Goal: Information Seeking & Learning: Learn about a topic

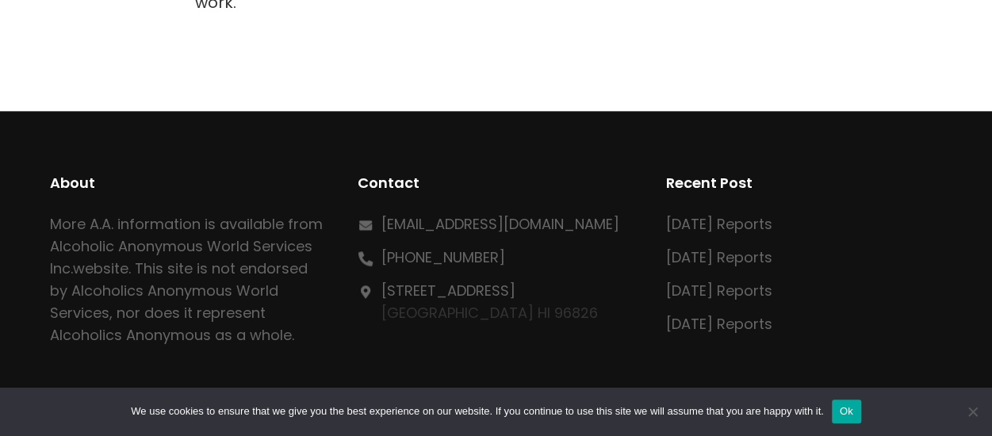
scroll to position [975, 0]
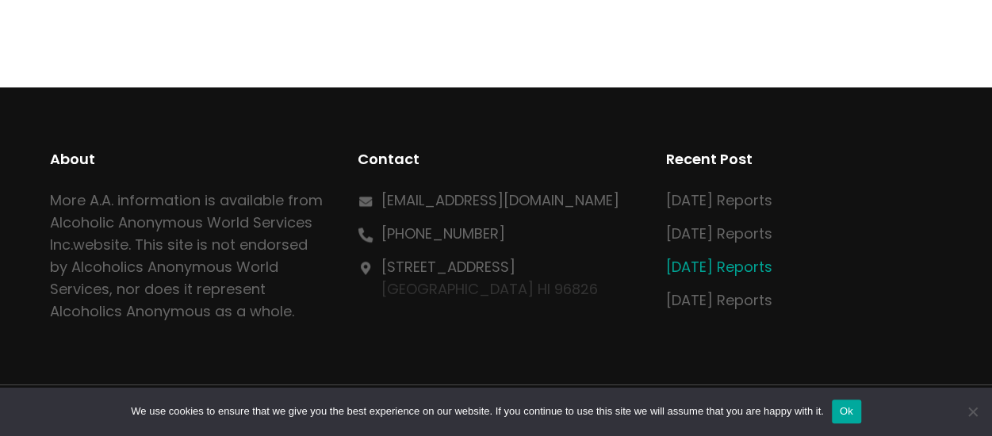
click at [725, 257] on link "[DATE] Reports" at bounding box center [719, 267] width 106 height 20
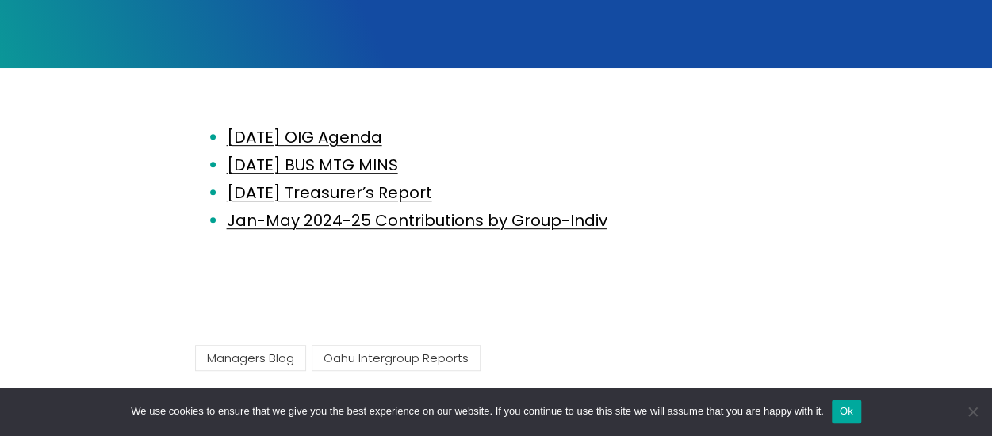
scroll to position [331, 0]
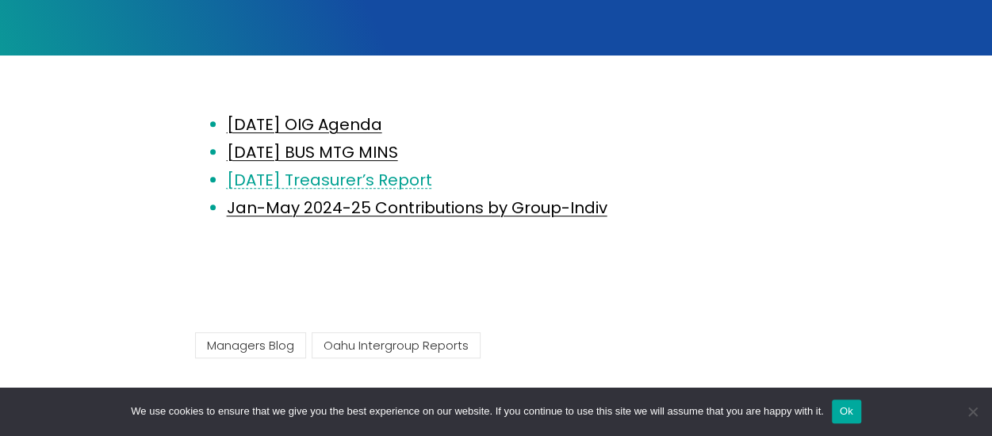
click at [331, 183] on link "June 2025 Treasurer’s Report" at bounding box center [329, 180] width 205 height 22
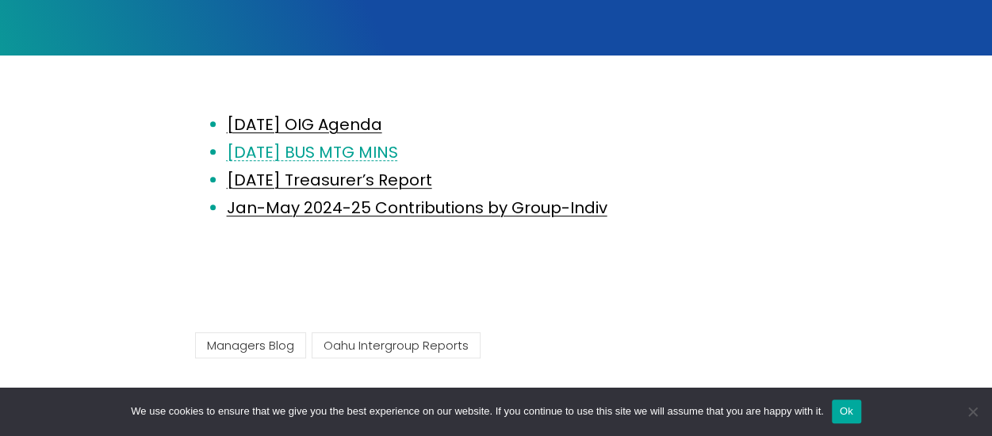
click at [322, 155] on link "2025.05.14 BUS MTG MINS" at bounding box center [312, 152] width 171 height 22
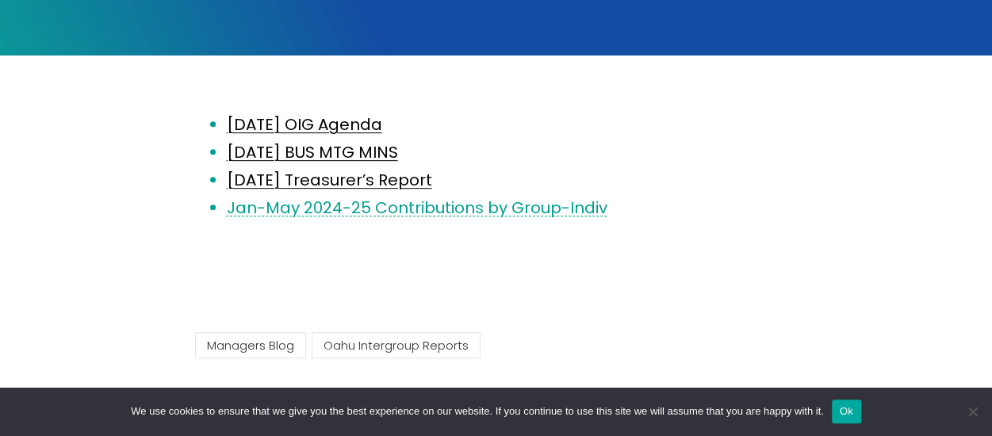
click at [415, 210] on link "Jan-May 2024-25 Contributions by Group-Indiv" at bounding box center [417, 208] width 381 height 22
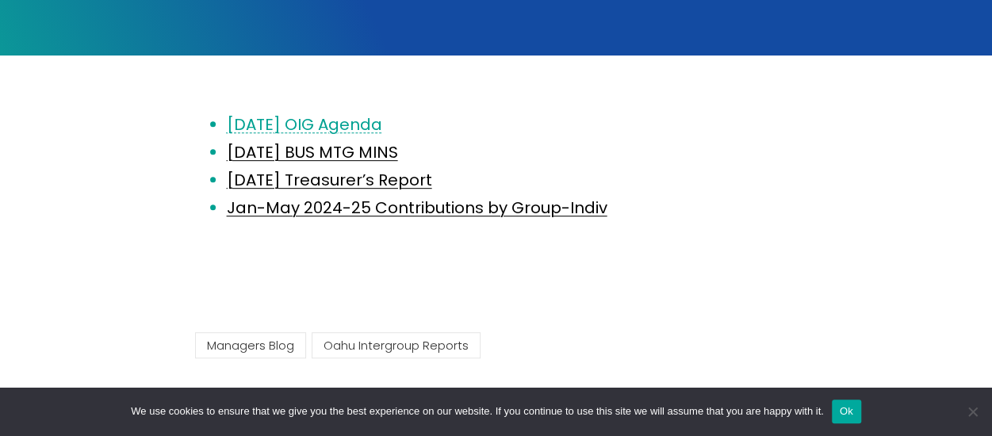
click at [308, 128] on link "June 11 OIG Agenda" at bounding box center [304, 124] width 155 height 22
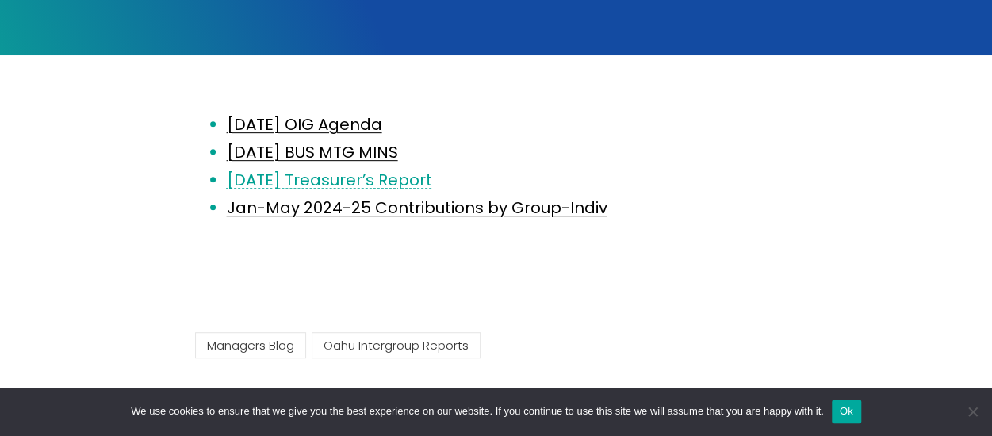
click at [331, 182] on link "June 2025 Treasurer’s Report" at bounding box center [329, 180] width 205 height 22
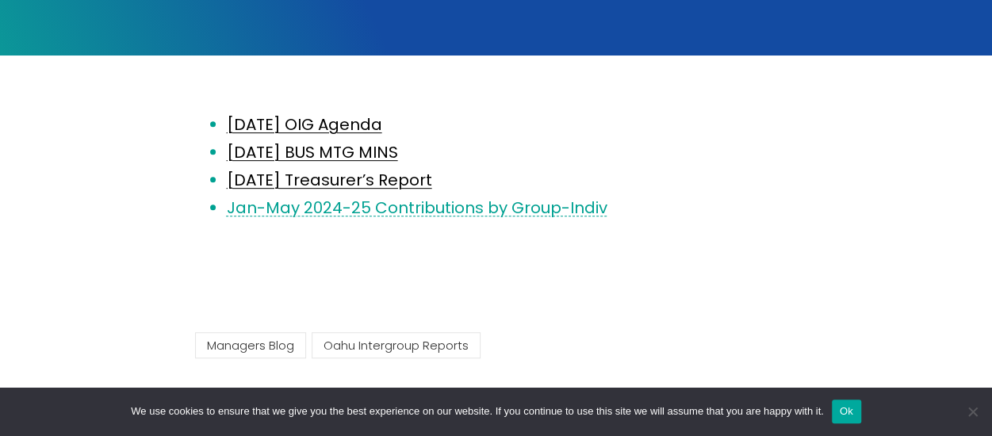
click at [385, 210] on link "Jan-May 2024-25 Contributions by Group-Indiv" at bounding box center [417, 208] width 381 height 22
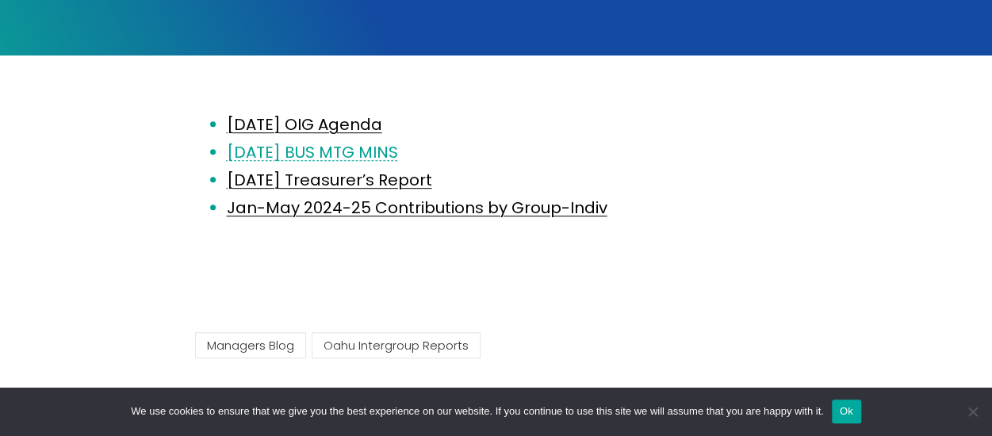
click at [322, 155] on link "2025.05.14 BUS MTG MINS" at bounding box center [312, 152] width 171 height 22
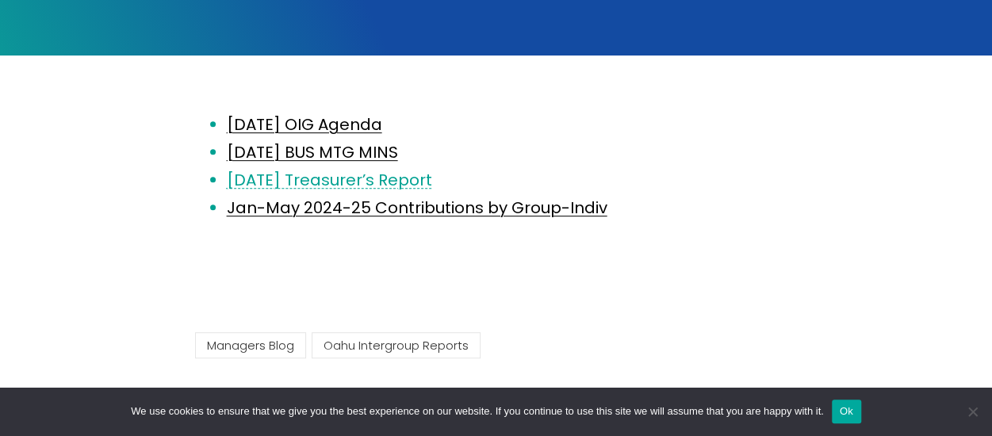
click at [304, 182] on link "June 2025 Treasurer’s Report" at bounding box center [329, 180] width 205 height 22
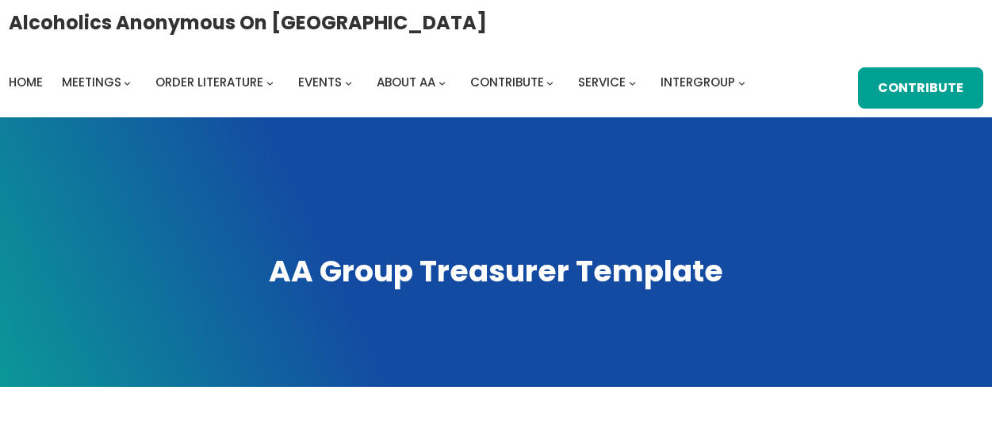
scroll to position [975, 0]
